Goal: Check status: Check status

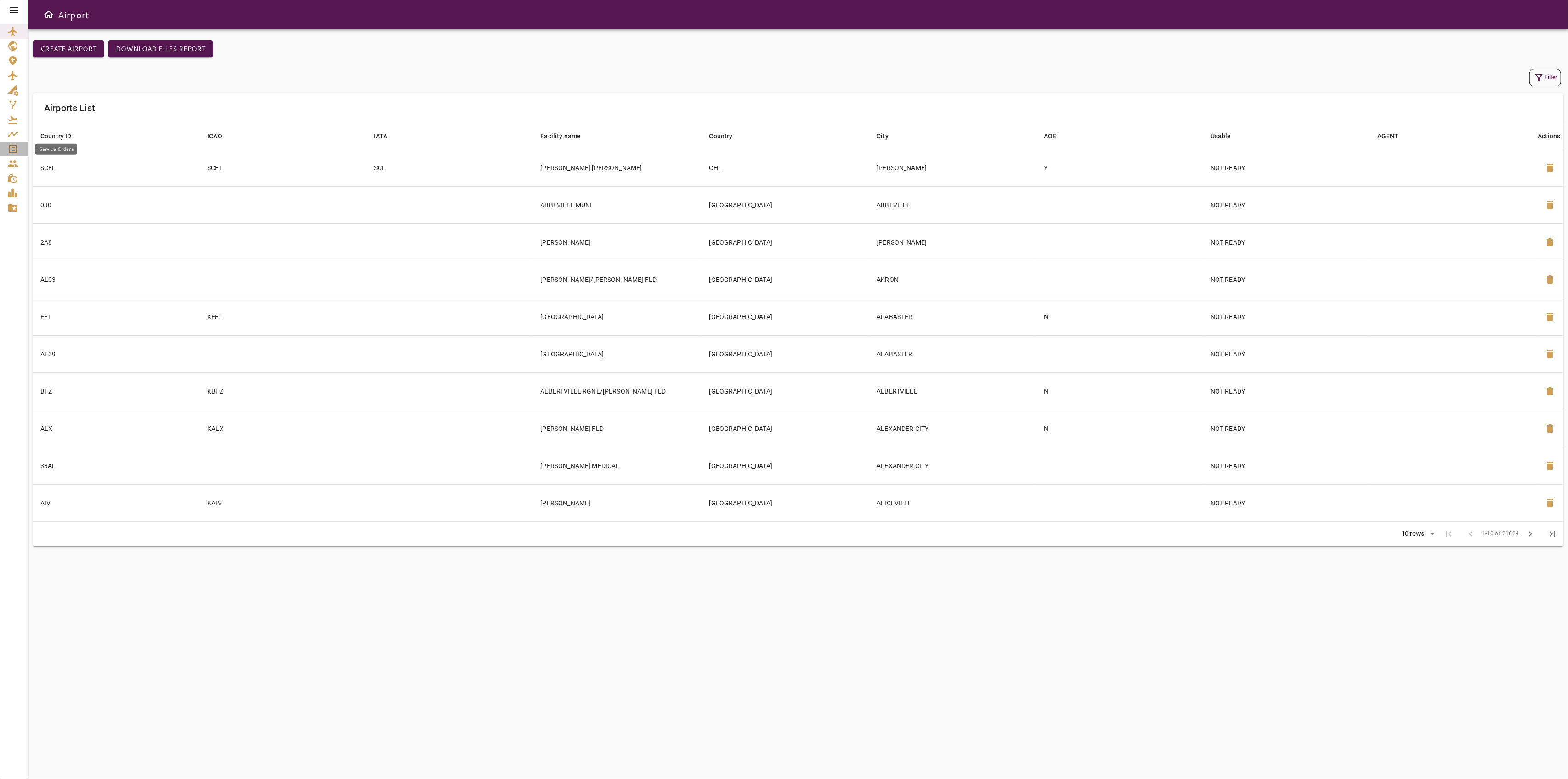
click at [7, 147] on link "Service Orders" at bounding box center [14, 148] width 28 height 15
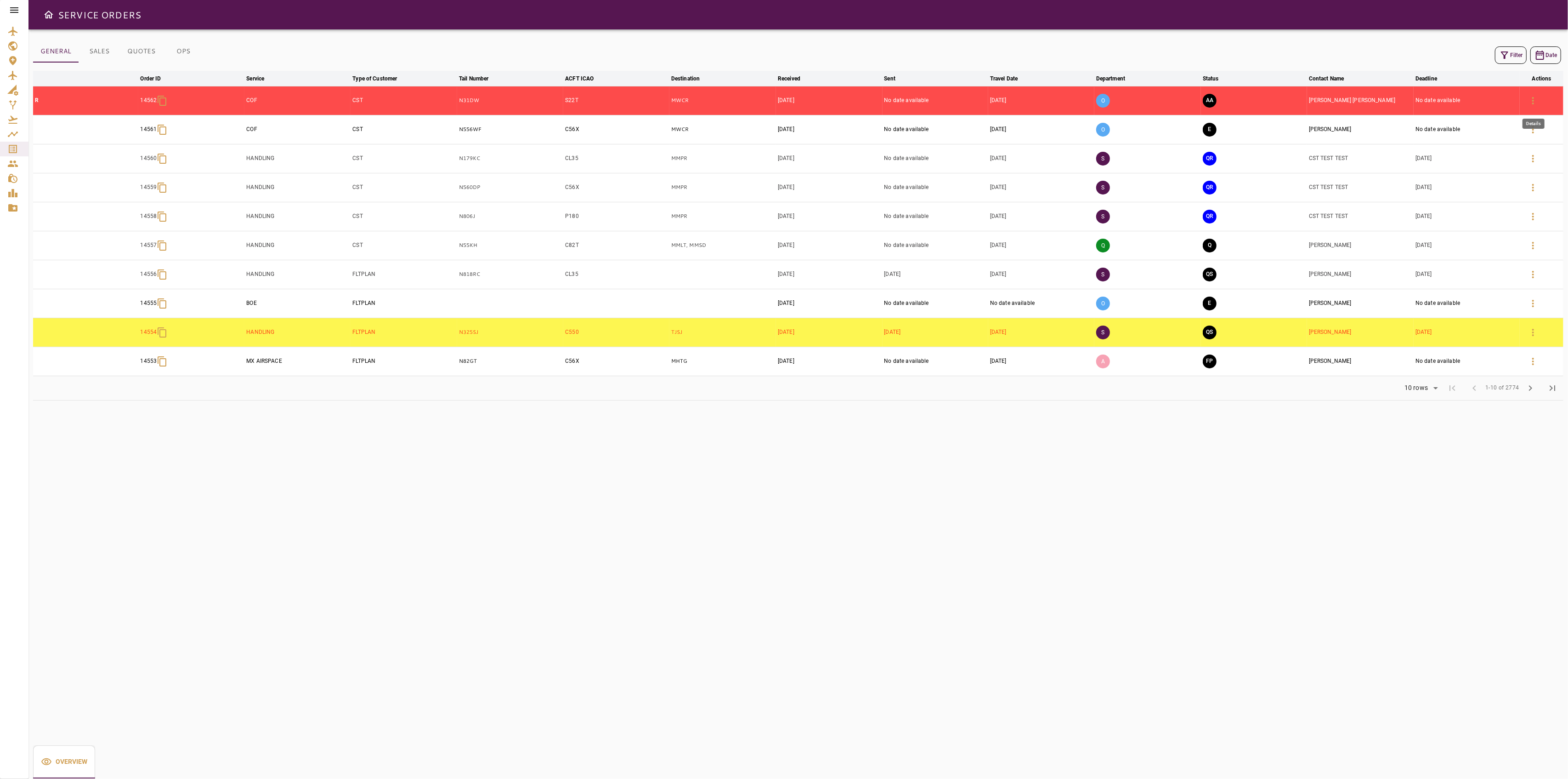
click at [1536, 97] on icon "button" at bounding box center [1533, 100] width 11 height 11
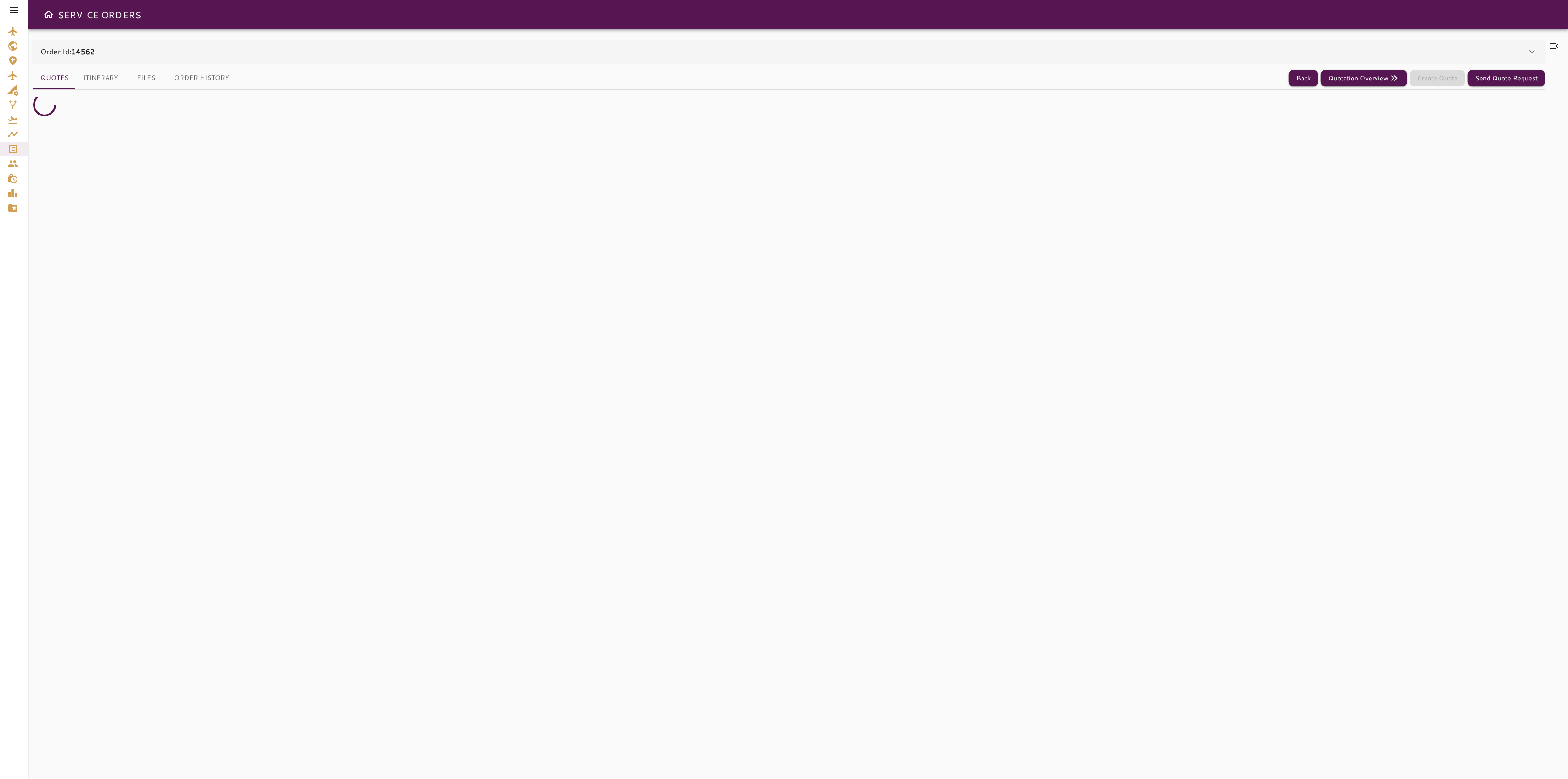
click at [1508, 55] on div "Order Id: 14562" at bounding box center [784, 51] width 1487 height 11
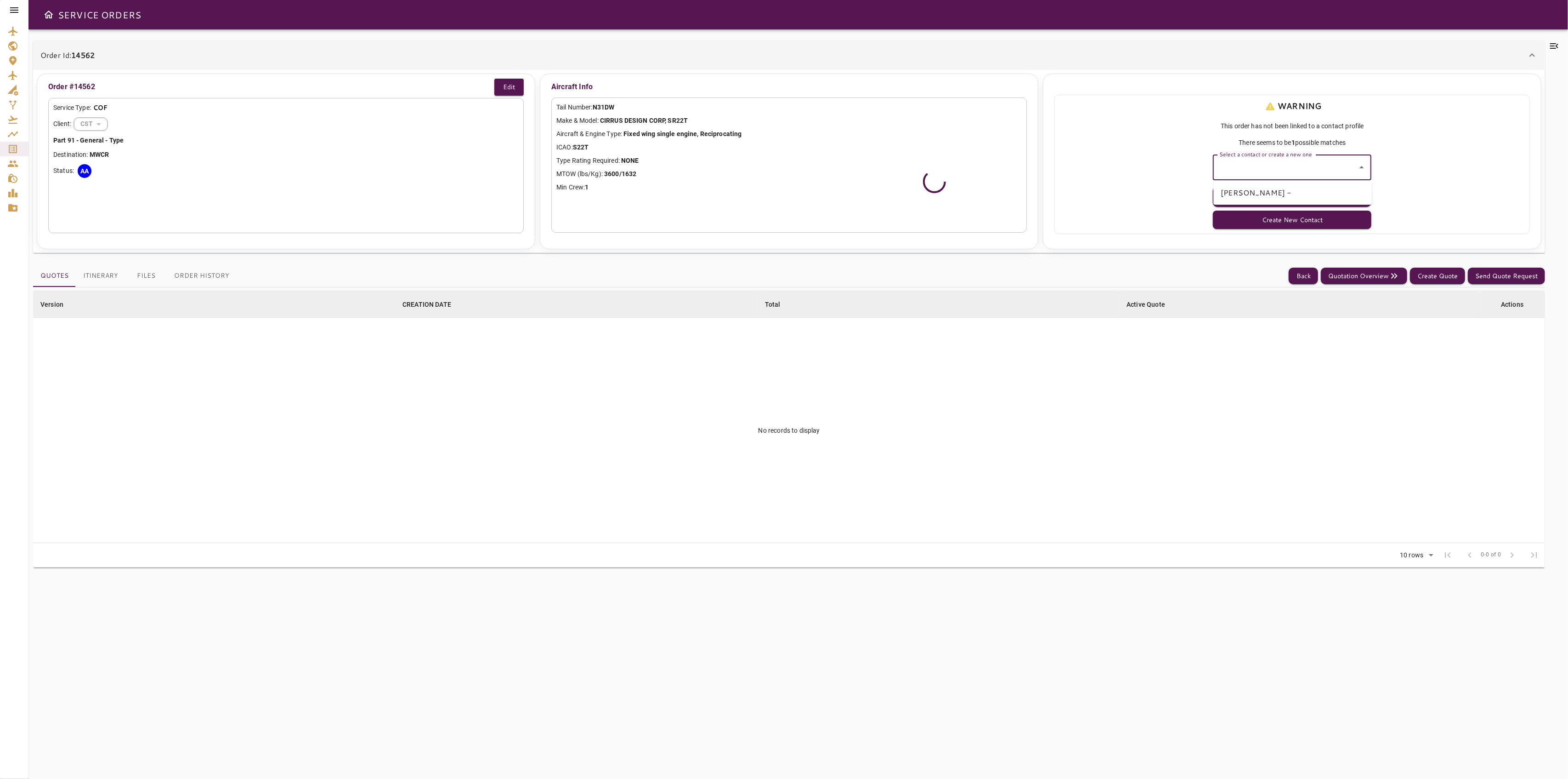
click at [1306, 171] on input "Select a contact or create a new one" at bounding box center [1285, 168] width 136 height 18
click at [1271, 192] on li "[PERSON_NAME] -" at bounding box center [1292, 192] width 159 height 17
type input "**********"
click at [1271, 191] on button "Select Contact" at bounding box center [1292, 196] width 159 height 20
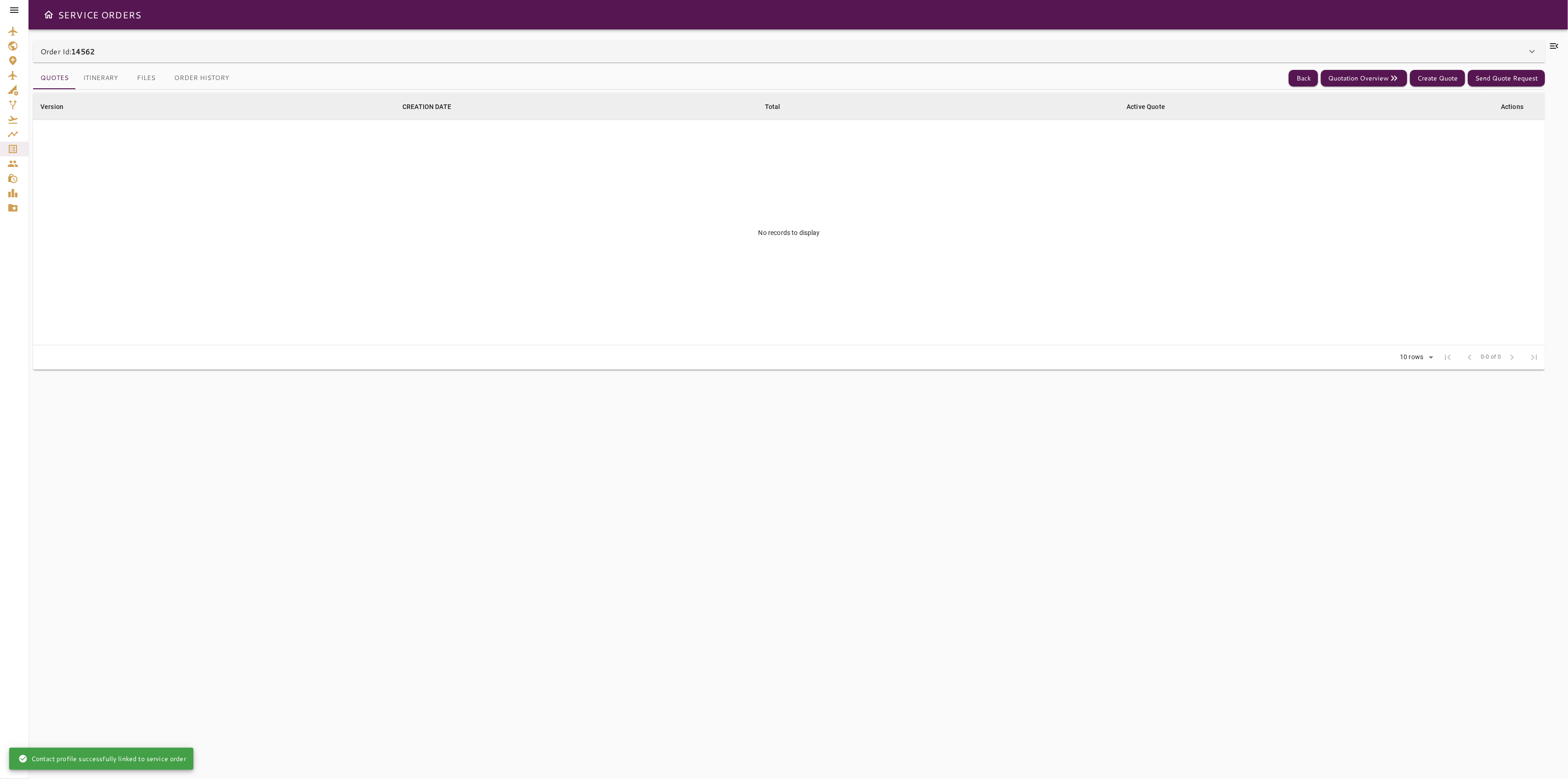
click at [1011, 45] on div "Order Id: 14562" at bounding box center [789, 51] width 1512 height 22
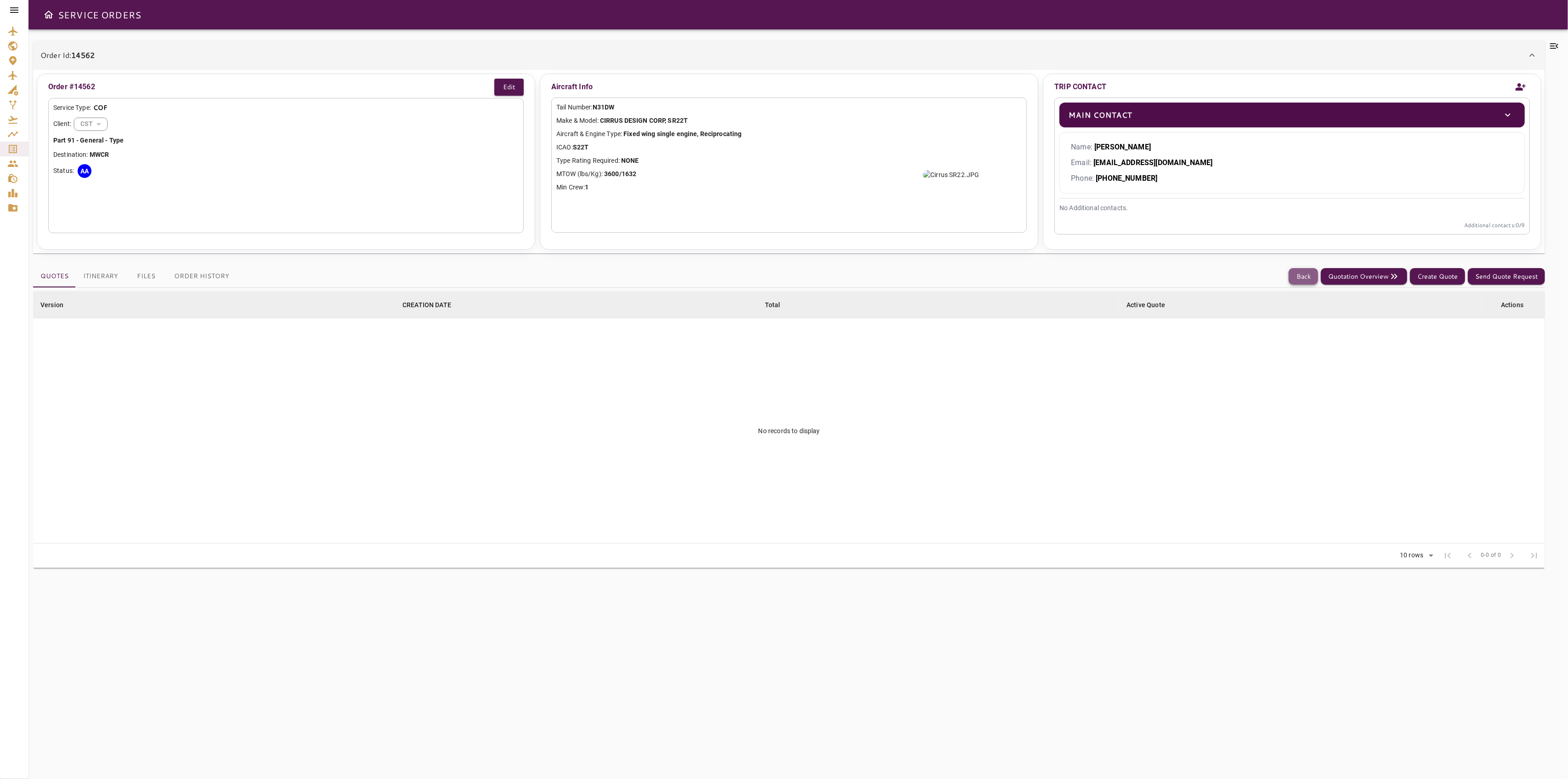
click at [1296, 273] on button "Back" at bounding box center [1304, 276] width 29 height 17
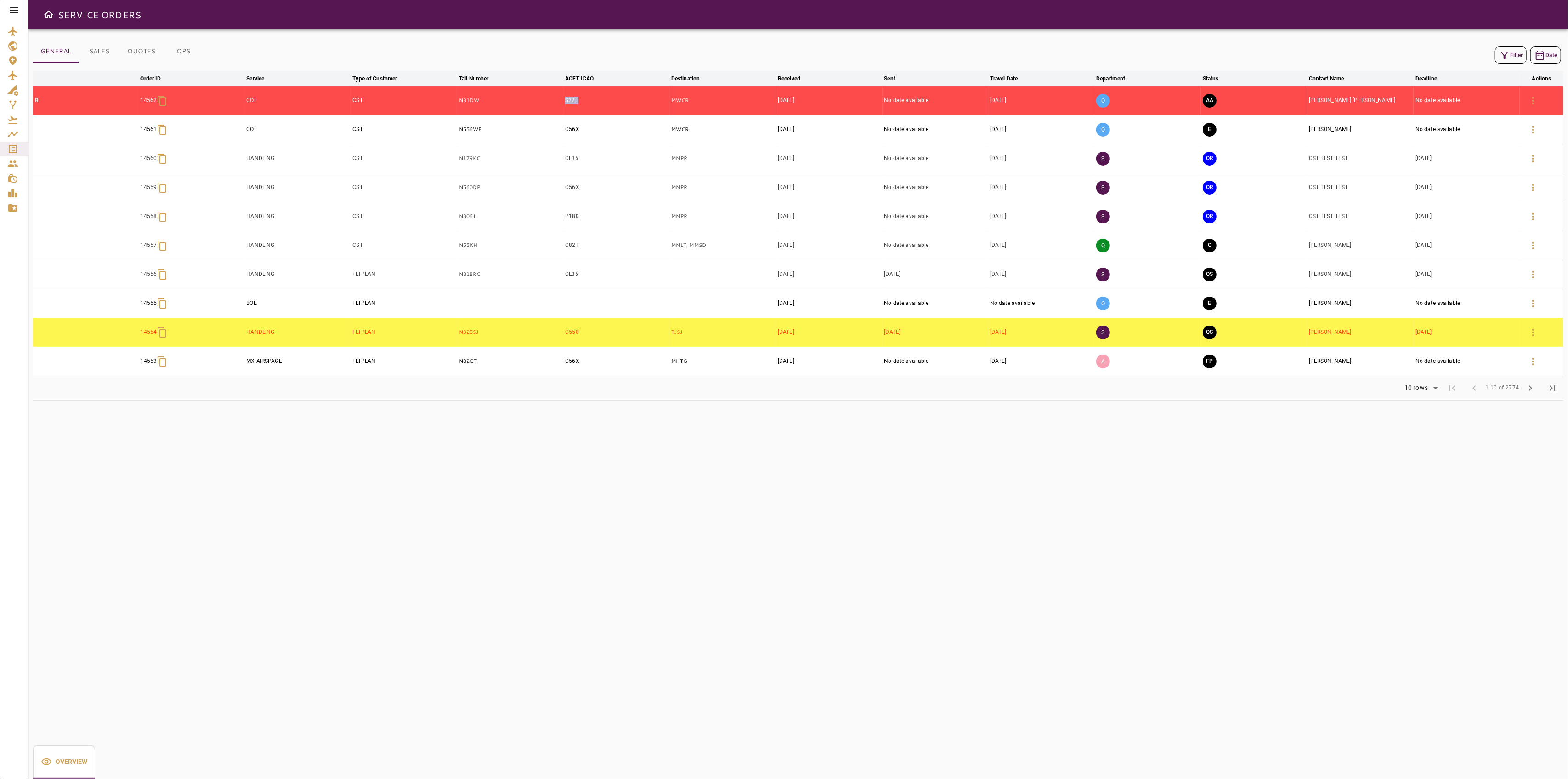
drag, startPoint x: 588, startPoint y: 103, endPoint x: 550, endPoint y: 105, distance: 38.1
click at [550, 105] on tr "R 14562 COF CST N31DW S22T MWCR [DATE] No date available [DATE] O AA [PERSON_NA…" at bounding box center [798, 100] width 1531 height 29
copy tr "S22T"
click at [1503, 58] on icon "button" at bounding box center [1505, 55] width 11 height 11
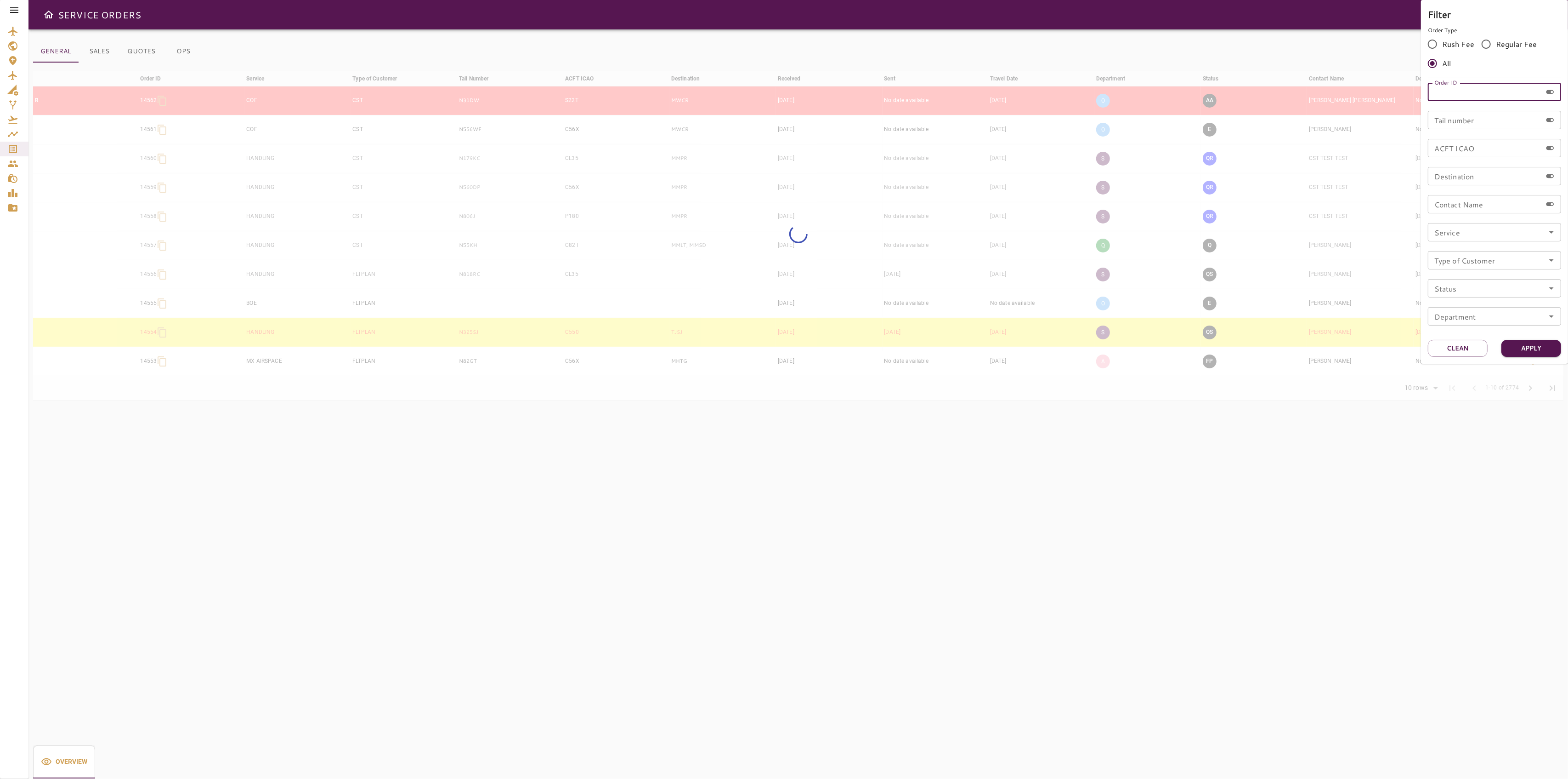
drag, startPoint x: 1438, startPoint y: 91, endPoint x: 1460, endPoint y: 107, distance: 27.2
click at [1438, 91] on input "Order ID" at bounding box center [1485, 92] width 114 height 19
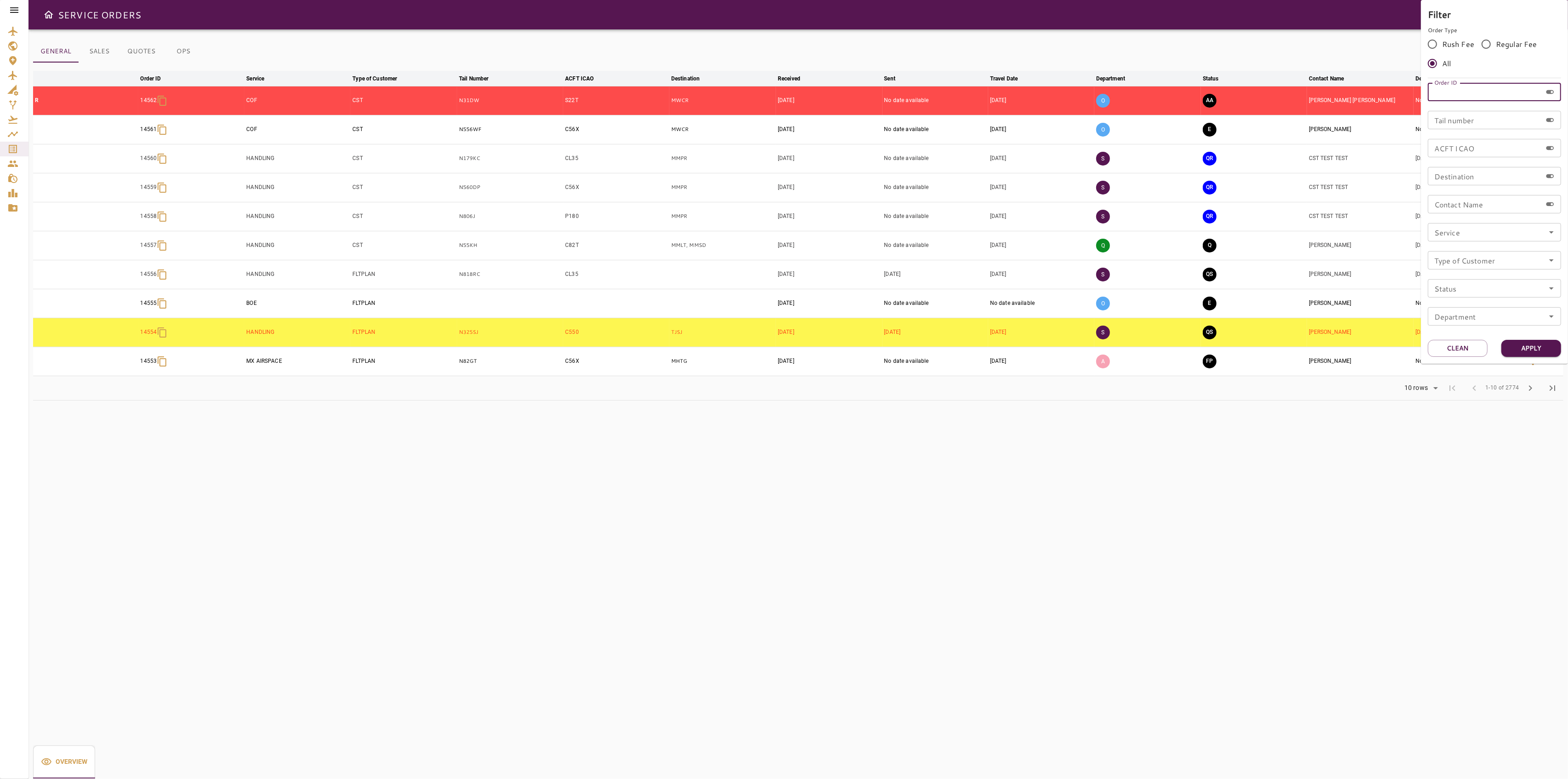
paste input "*****"
type input "*****"
click at [1557, 349] on button "Apply" at bounding box center [1531, 347] width 59 height 17
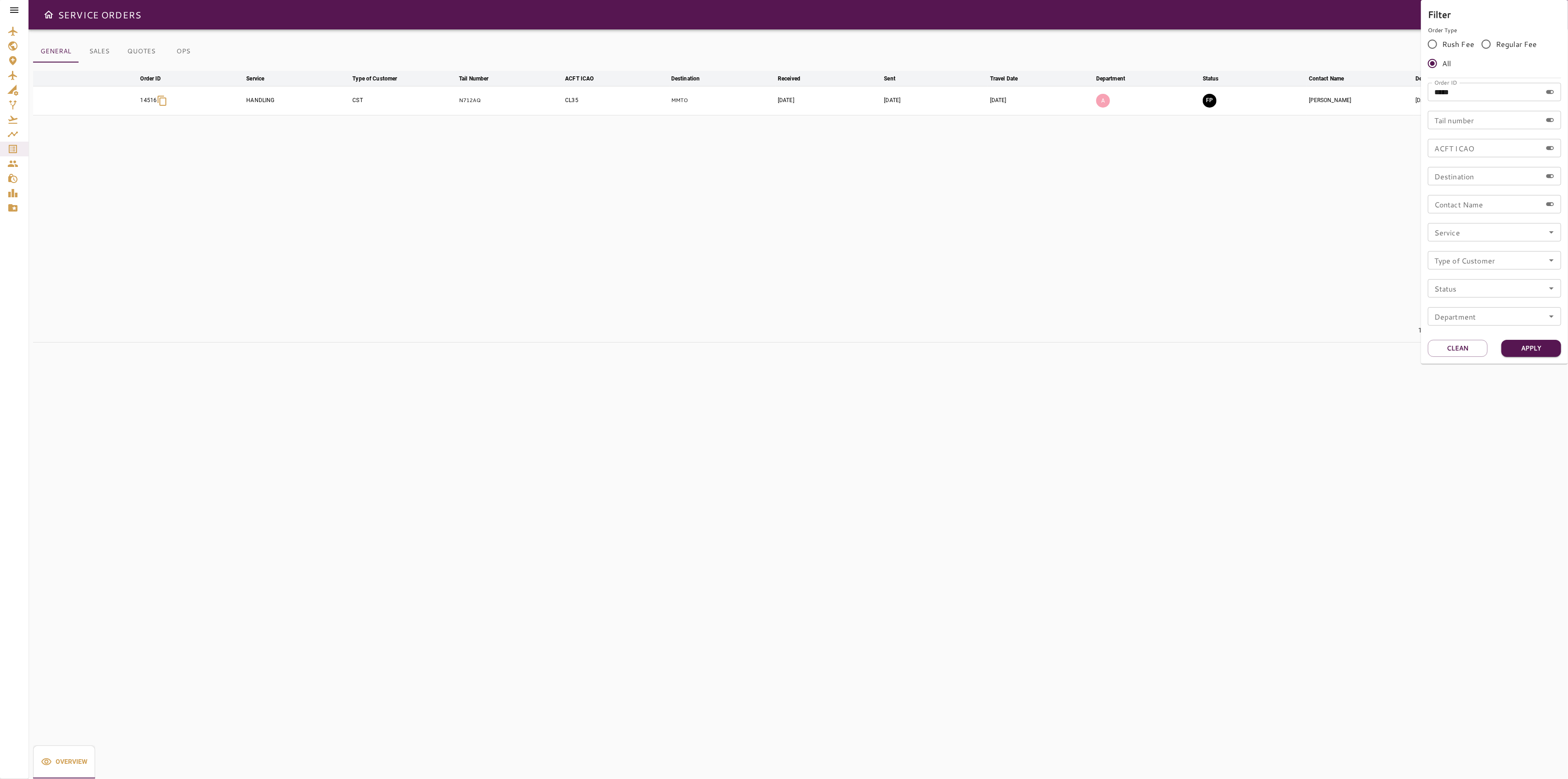
click at [983, 243] on div at bounding box center [784, 389] width 1568 height 779
click at [1534, 97] on icon "button" at bounding box center [1533, 100] width 11 height 11
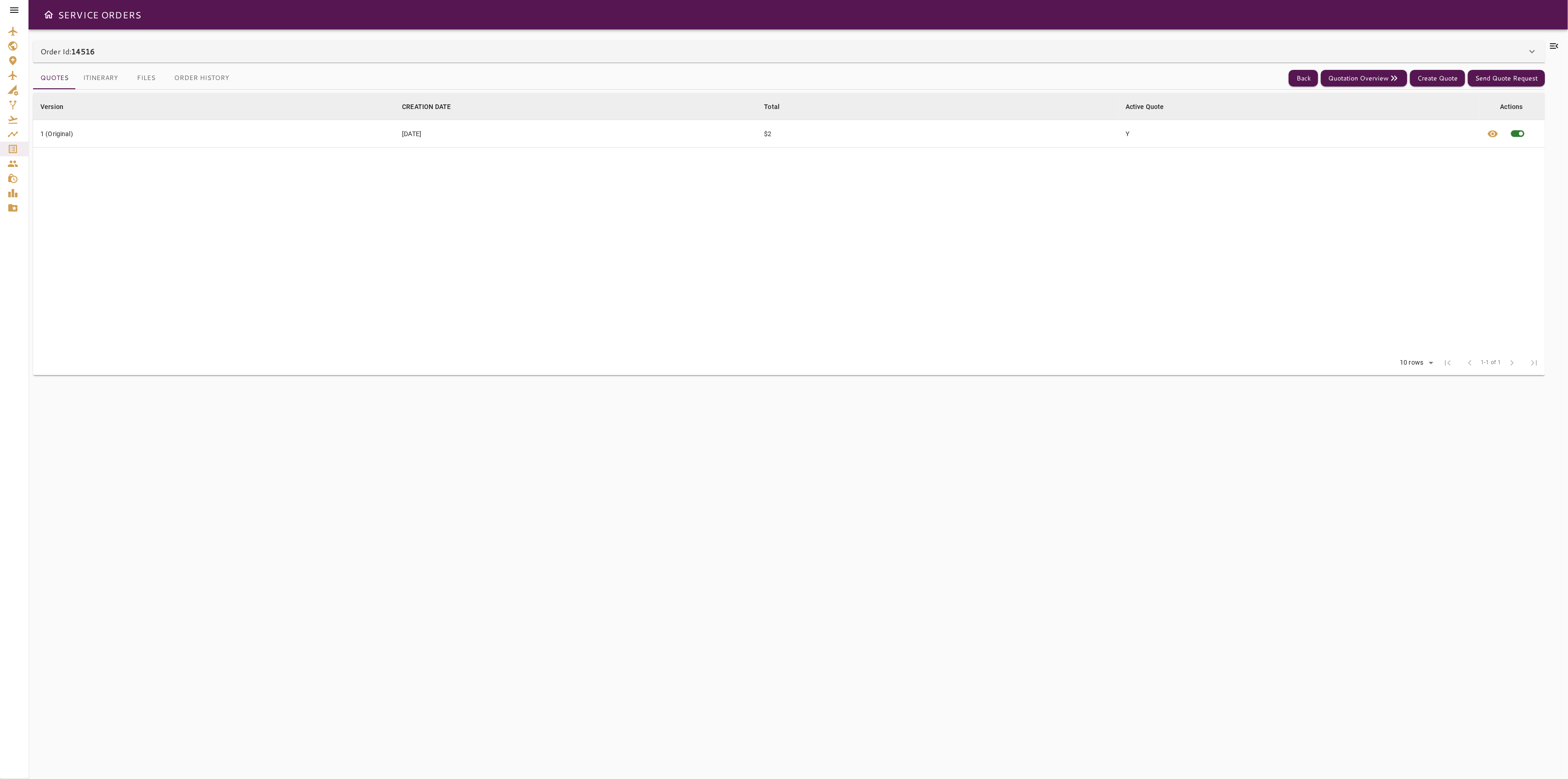
click at [1549, 52] on div at bounding box center [1554, 404] width 19 height 727
click at [1557, 41] on icon at bounding box center [1554, 45] width 11 height 11
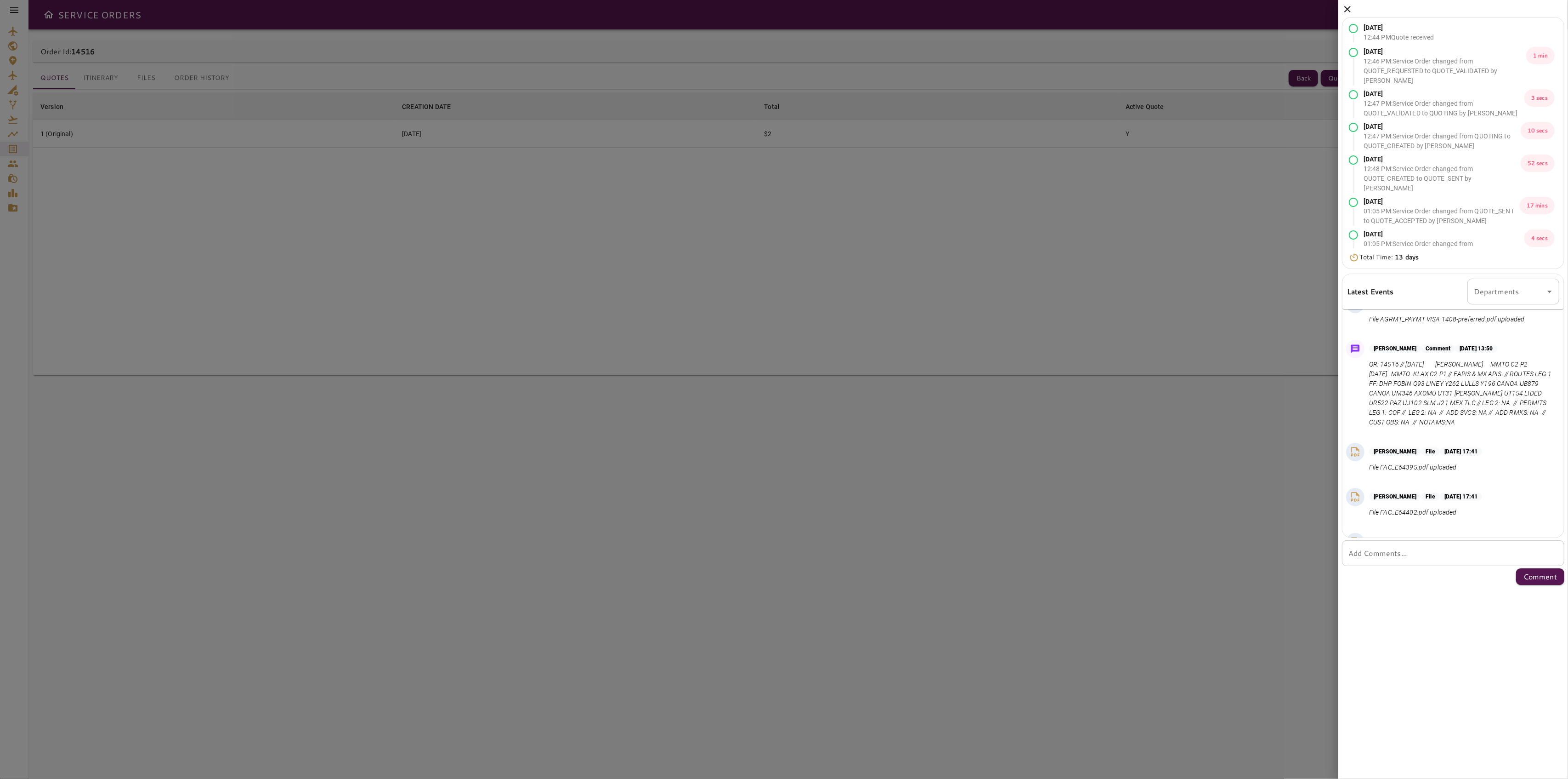
scroll to position [129, 0]
click at [1350, 6] on icon at bounding box center [1348, 9] width 7 height 7
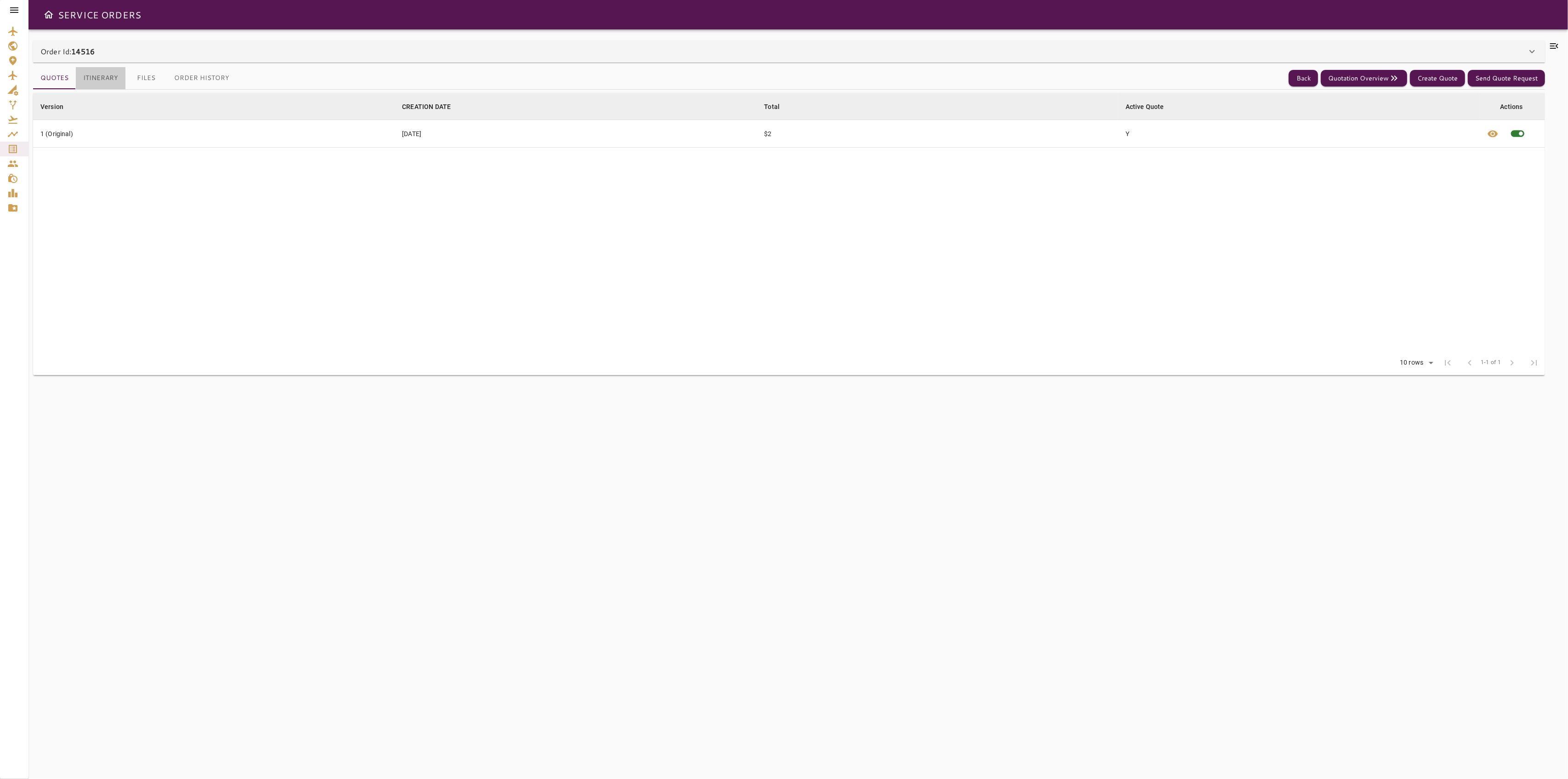
click at [95, 78] on button "Itinerary" at bounding box center [100, 78] width 50 height 22
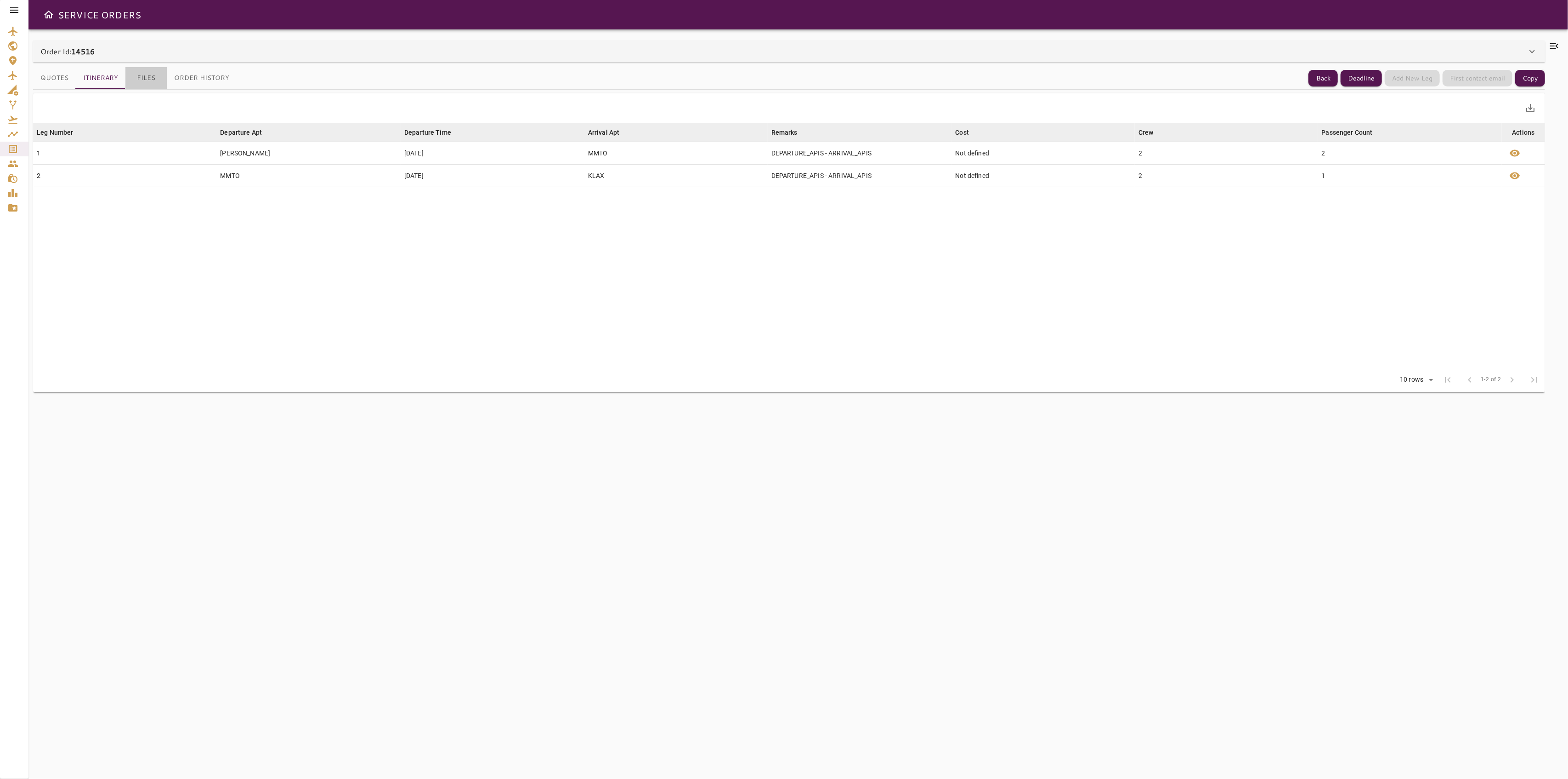
click at [138, 76] on button "Files" at bounding box center [146, 78] width 41 height 22
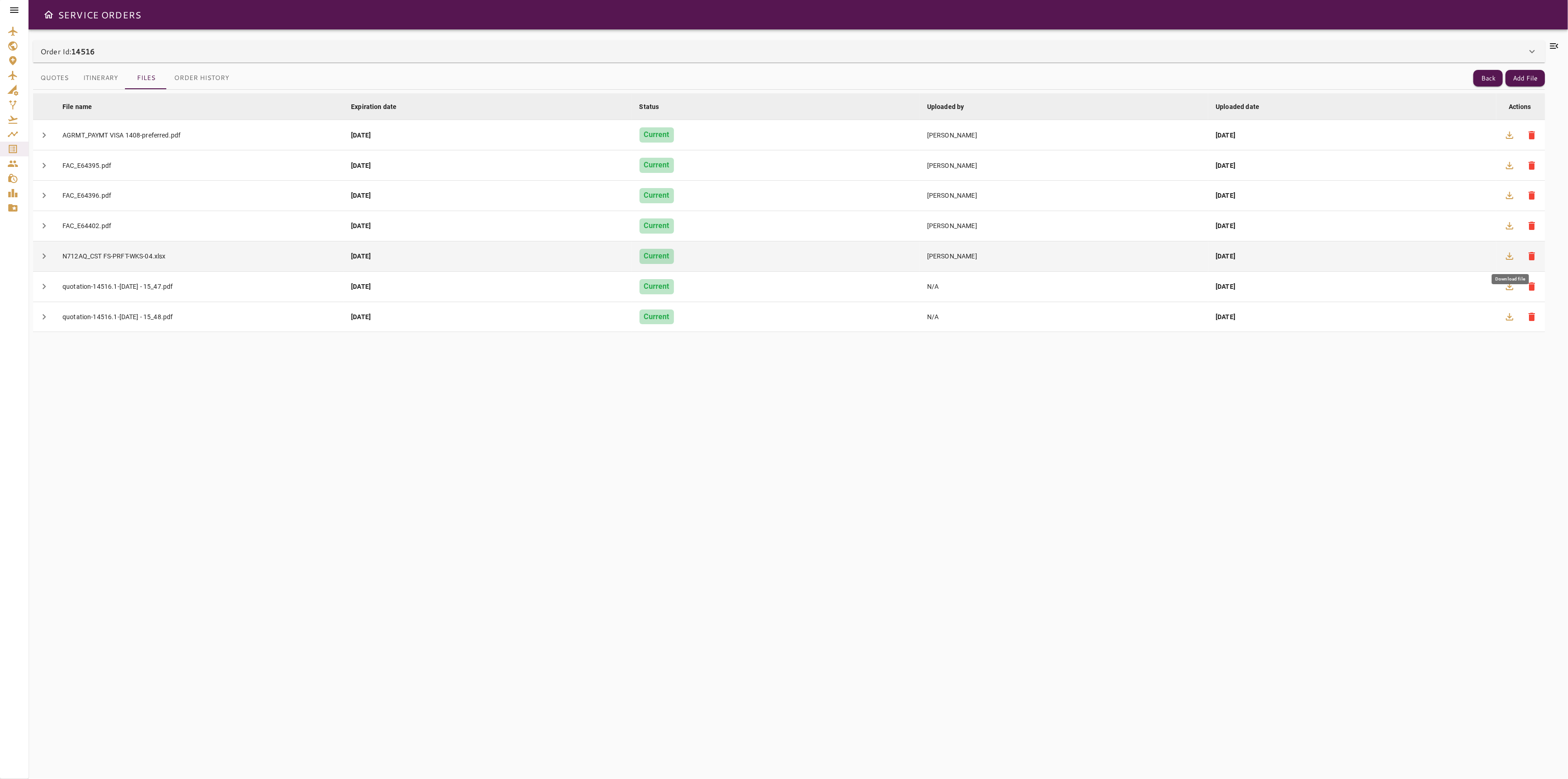
click at [1510, 253] on icon "button" at bounding box center [1510, 255] width 11 height 11
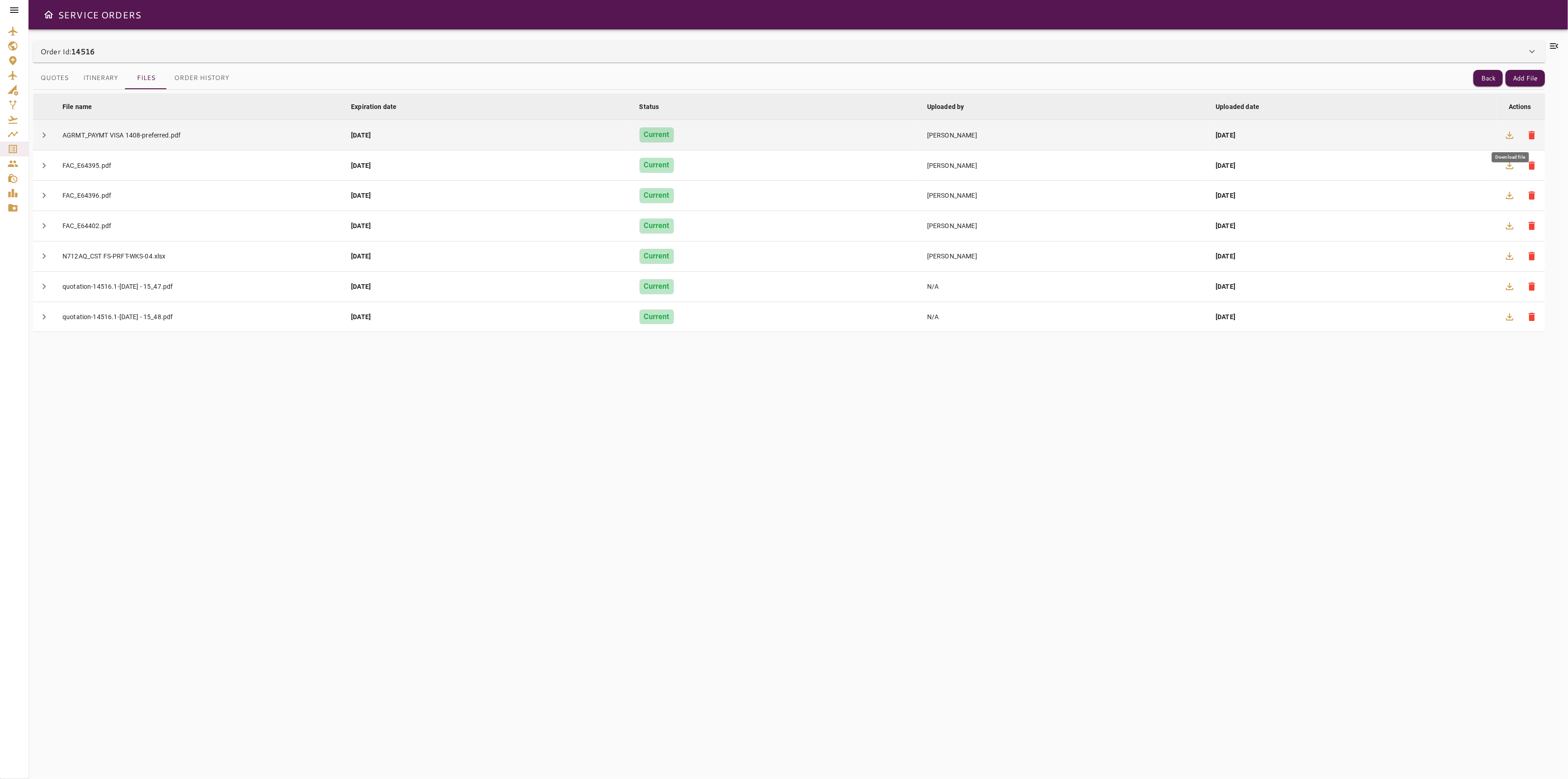
click at [1510, 142] on button "button" at bounding box center [1510, 135] width 22 height 22
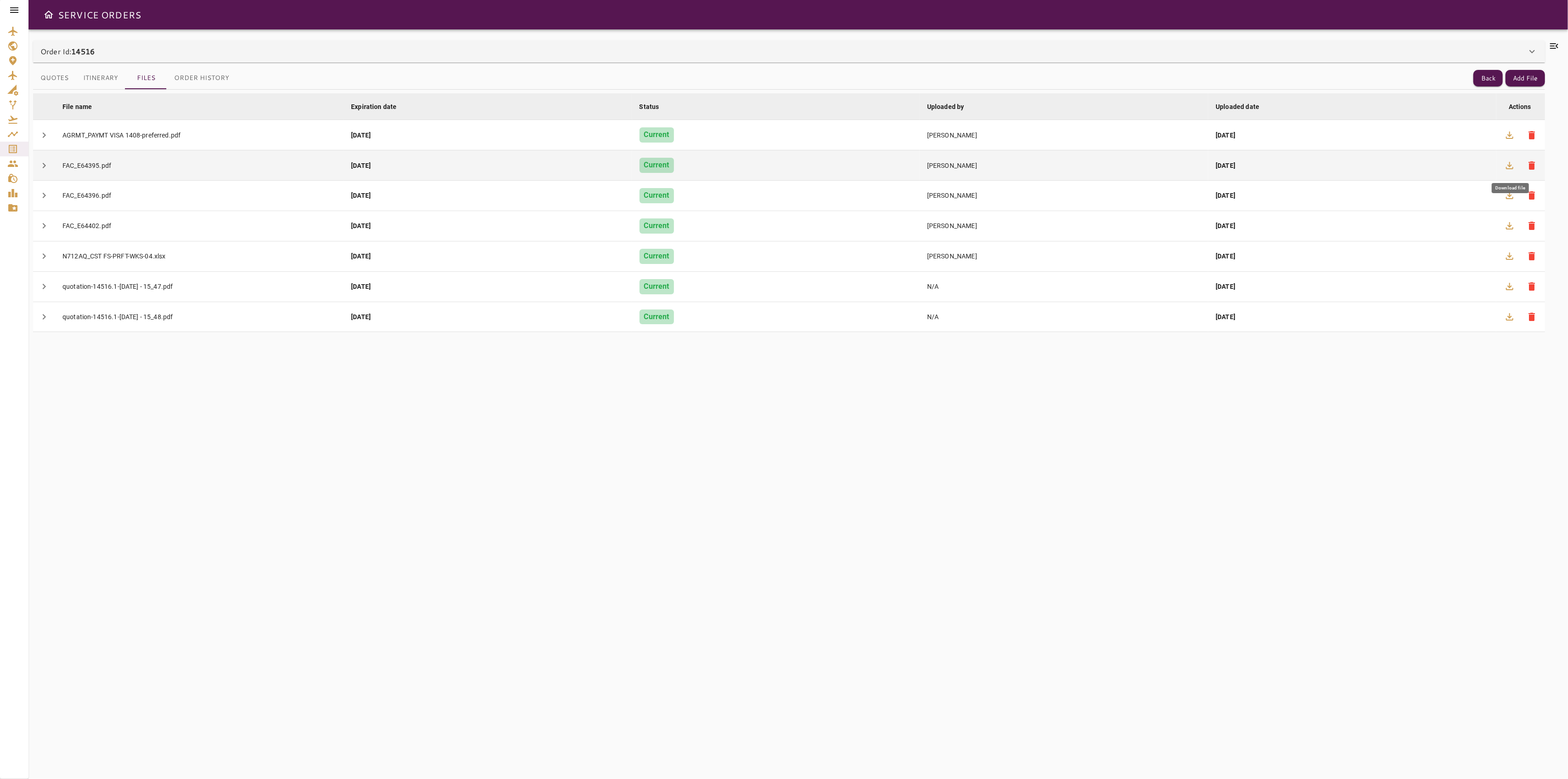
click at [1511, 166] on icon "button" at bounding box center [1510, 165] width 11 height 11
click at [1508, 201] on icon "button" at bounding box center [1510, 195] width 11 height 11
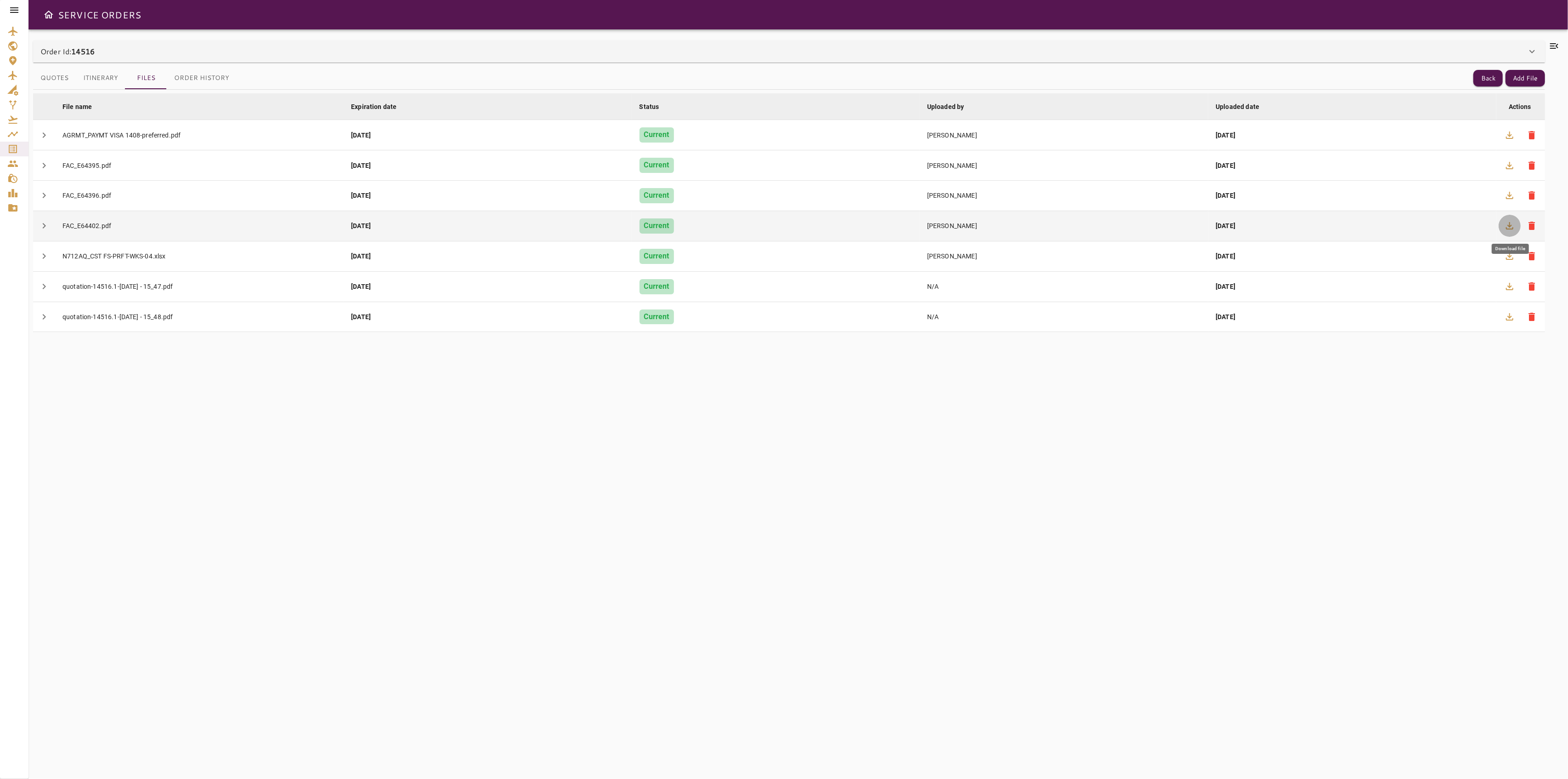
click at [1506, 227] on icon "button" at bounding box center [1510, 225] width 11 height 11
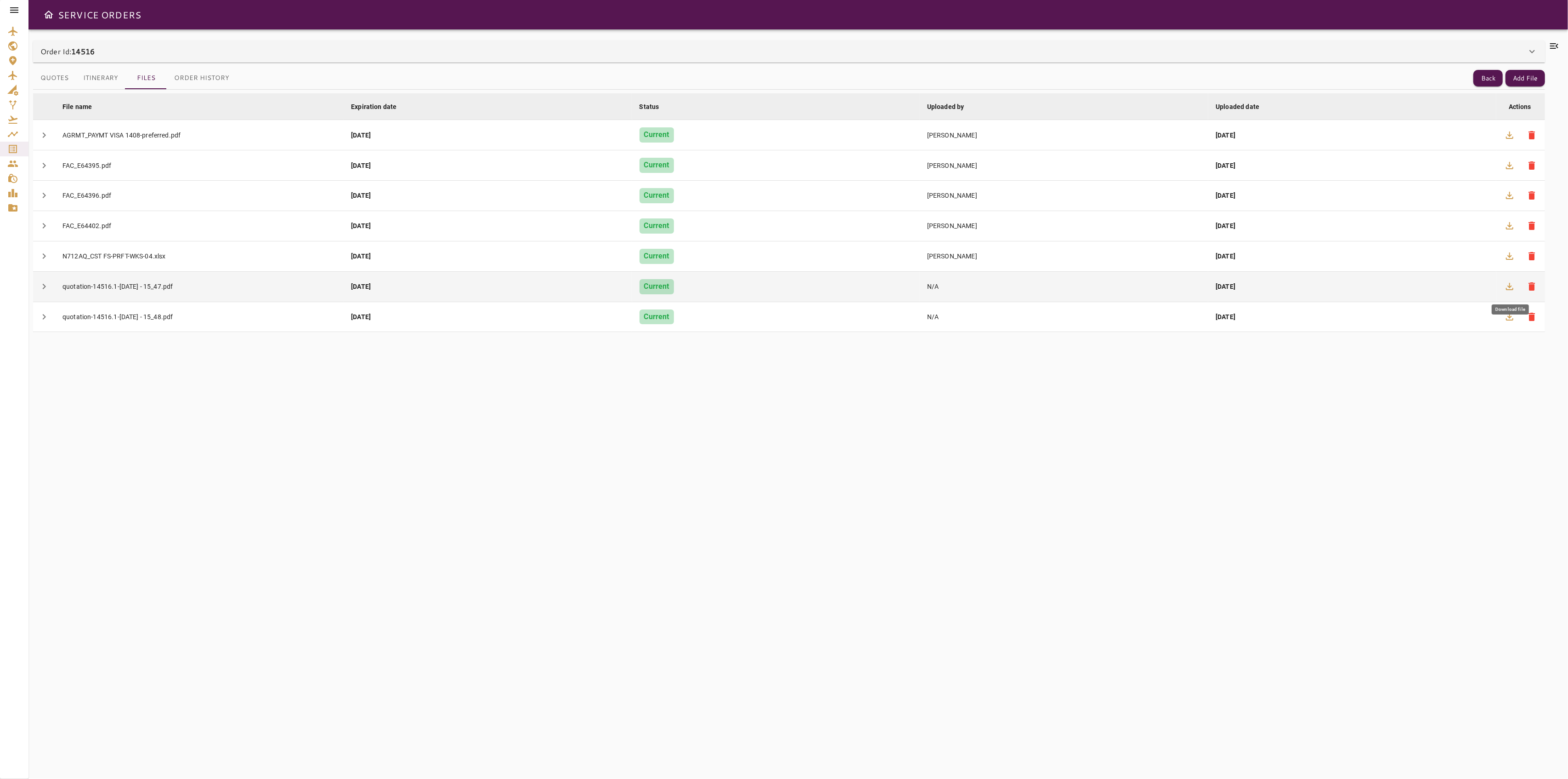
click at [1503, 285] on button "button" at bounding box center [1510, 286] width 22 height 22
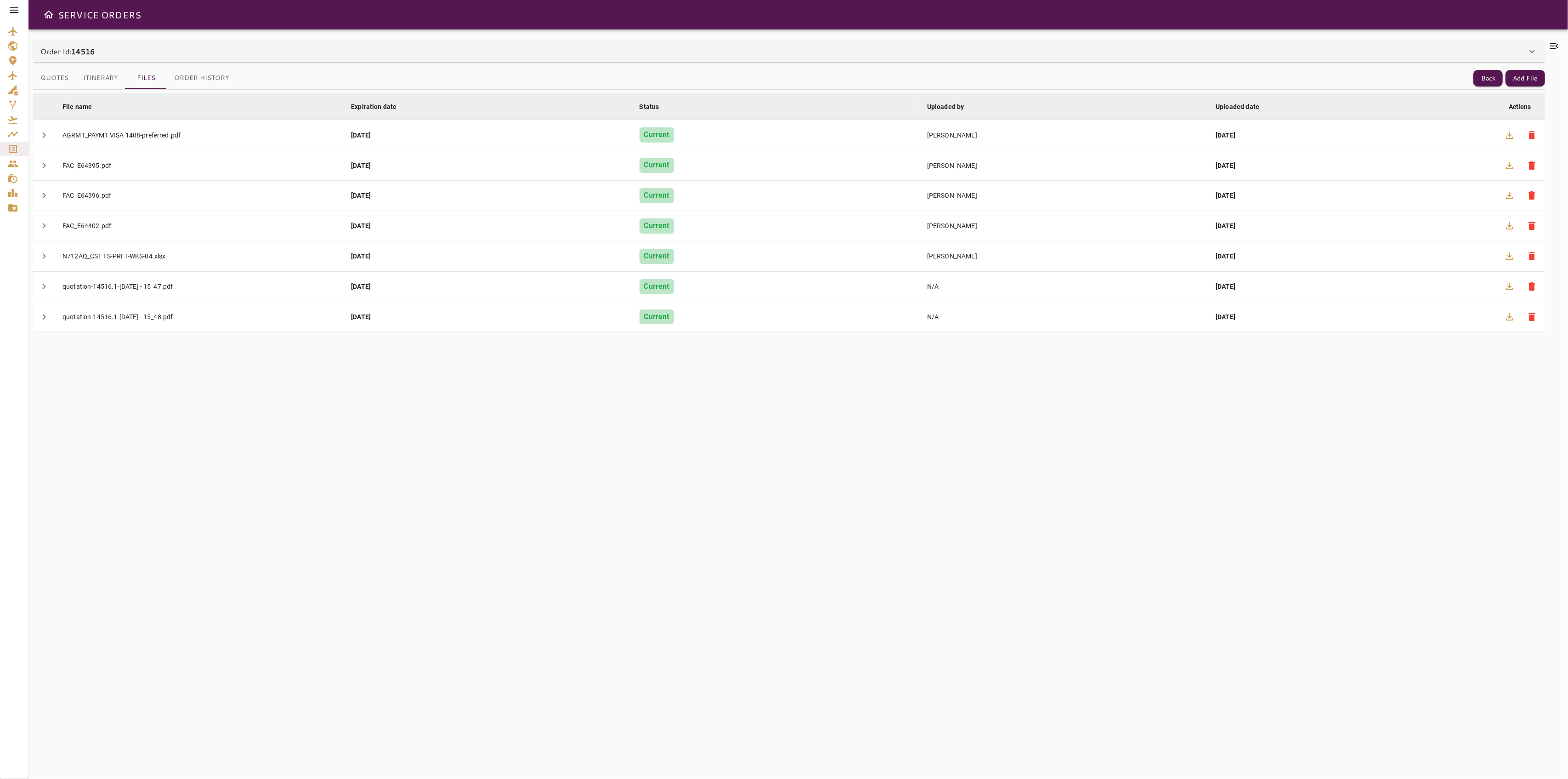
click at [1553, 50] on icon at bounding box center [1554, 45] width 11 height 11
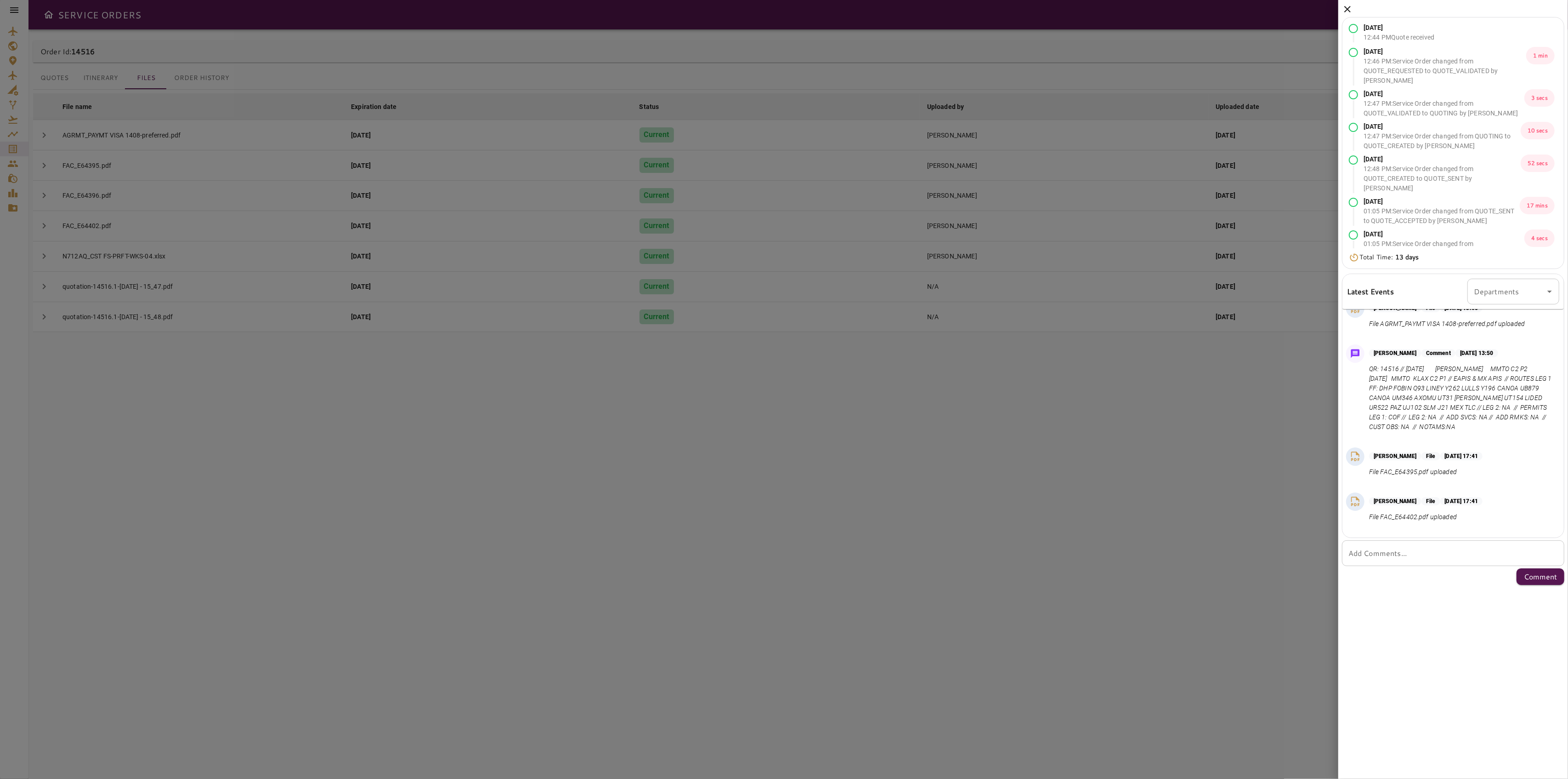
scroll to position [0, 0]
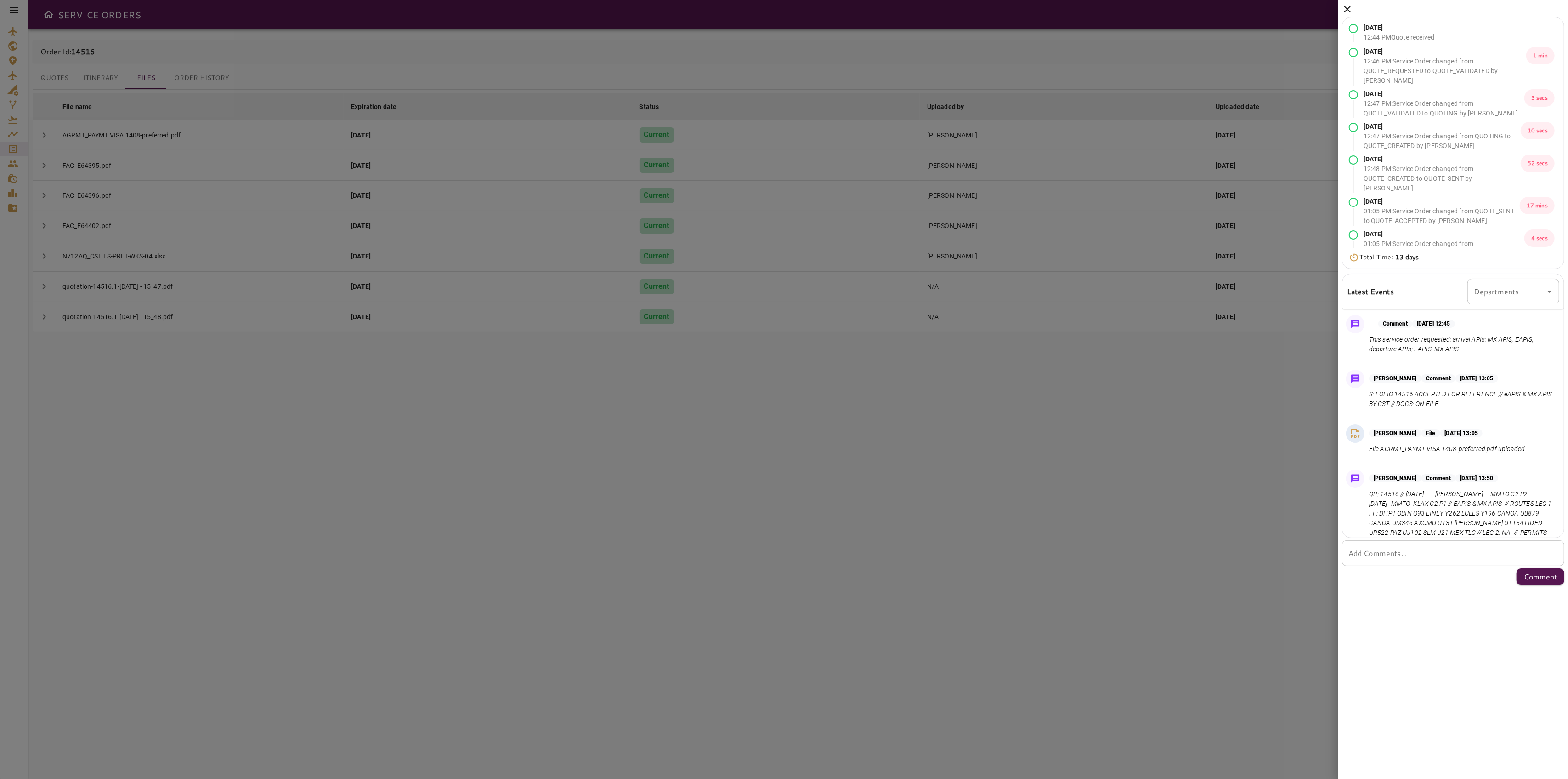
click at [1351, 8] on icon at bounding box center [1347, 9] width 11 height 11
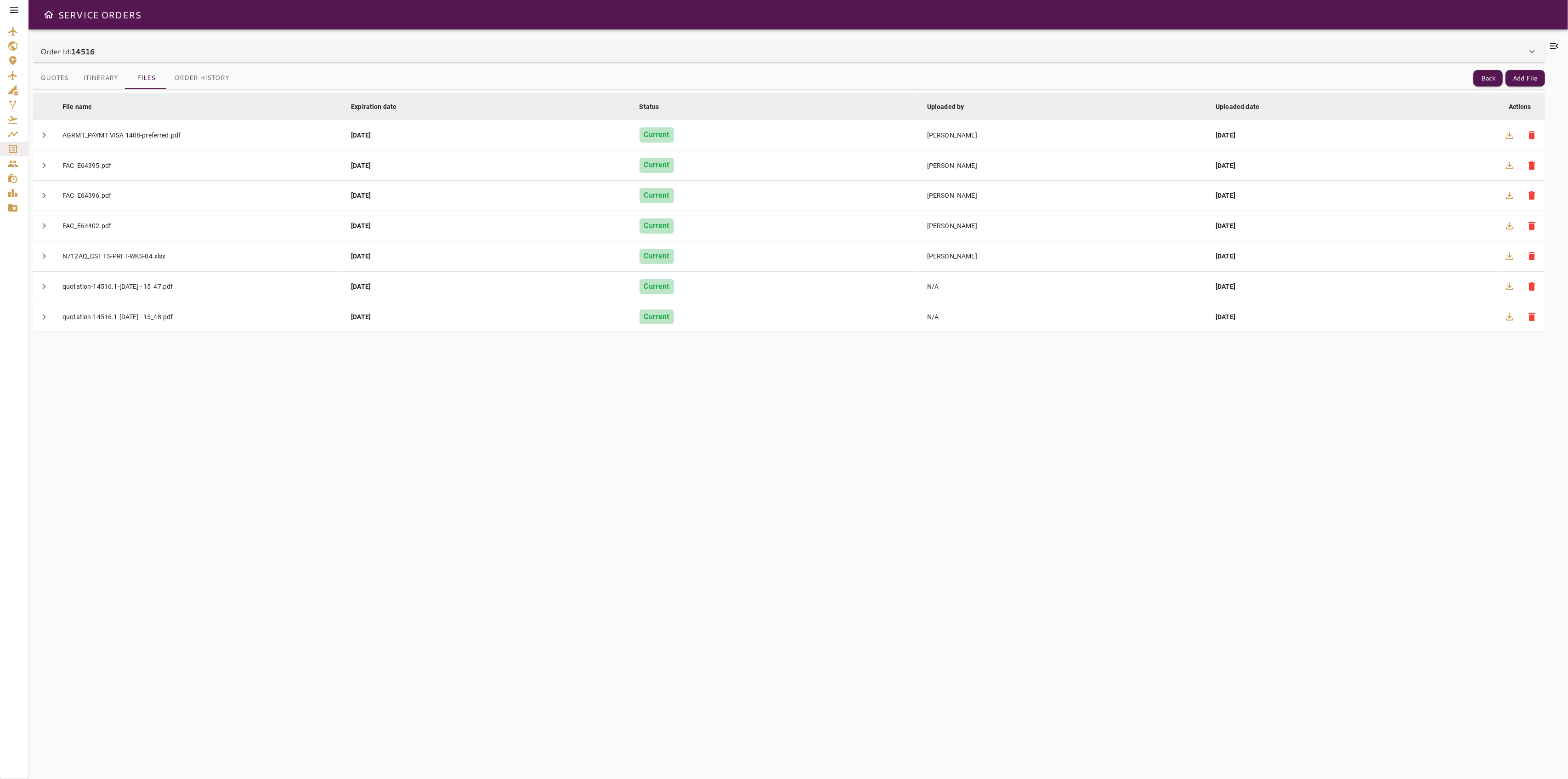
click at [1556, 43] on icon at bounding box center [1554, 45] width 11 height 11
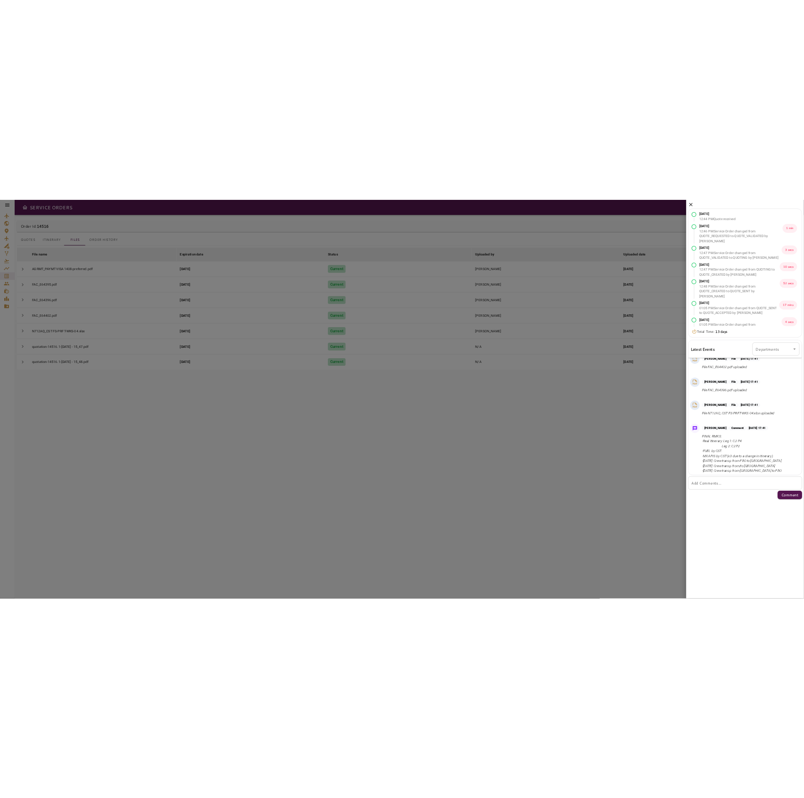
scroll to position [329, 0]
